Goal: Browse casually: Explore the website without a specific task or goal

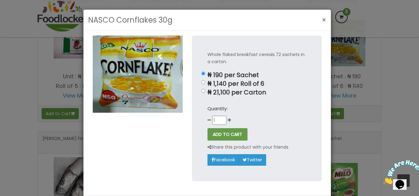
click at [323, 22] on span "×" at bounding box center [324, 20] width 4 height 9
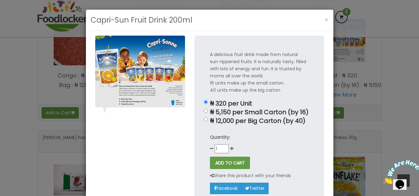
scroll to position [230, 0]
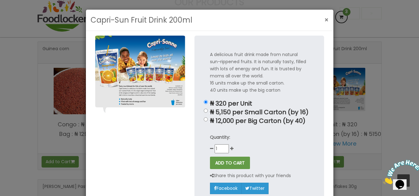
click at [327, 17] on button "×" at bounding box center [327, 20] width 11 height 13
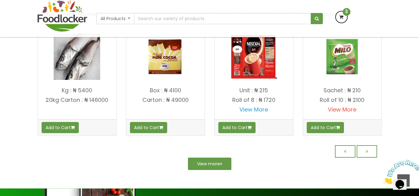
click at [349, 114] on link "View More" at bounding box center [342, 110] width 29 height 8
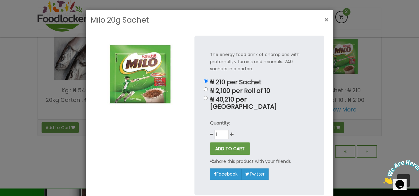
click at [325, 20] on span "×" at bounding box center [327, 20] width 4 height 9
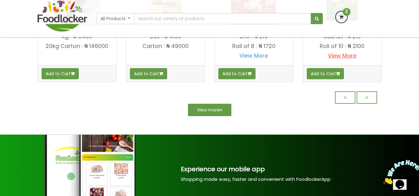
scroll to position [603, 0]
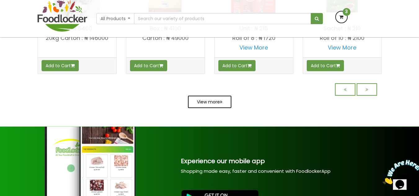
click at [218, 108] on link "View more" at bounding box center [209, 102] width 43 height 12
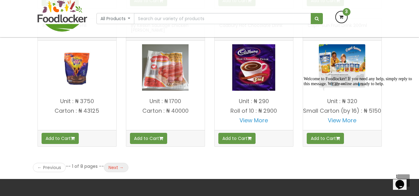
scroll to position [838, 0]
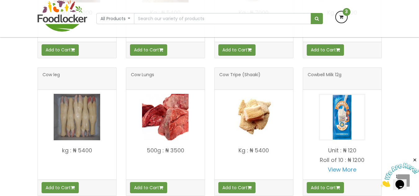
scroll to position [714, 0]
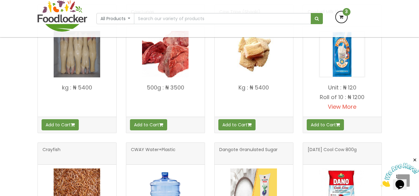
click at [343, 108] on link "View More" at bounding box center [342, 107] width 29 height 8
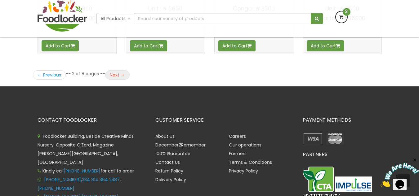
click at [110, 77] on link "Next →" at bounding box center [117, 74] width 25 height 9
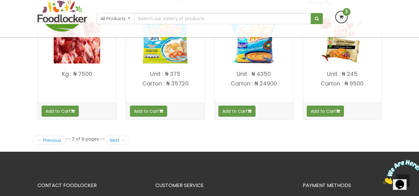
scroll to position [838, 0]
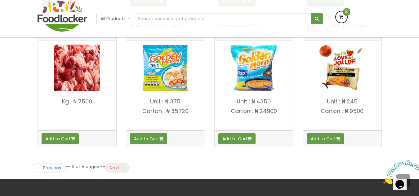
click at [107, 165] on link "Next →" at bounding box center [117, 168] width 25 height 9
